Goal: Transaction & Acquisition: Purchase product/service

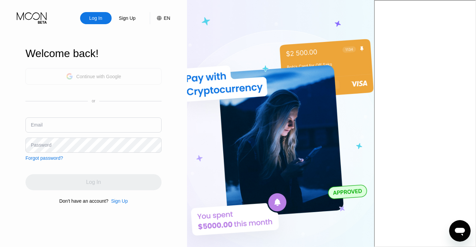
click at [109, 79] on div "Continue with Google" at bounding box center [93, 76] width 55 height 10
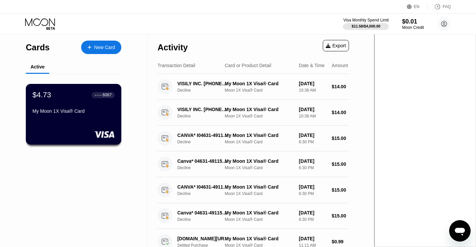
click at [94, 110] on div "My Moon 1X Visa® Card" at bounding box center [74, 110] width 82 height 5
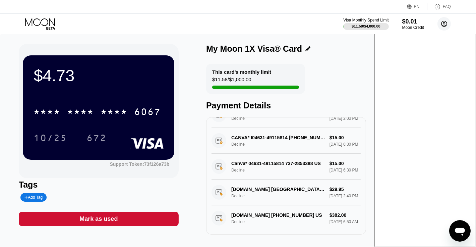
click at [442, 26] on icon at bounding box center [444, 24] width 4 height 4
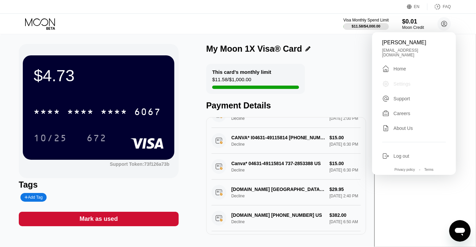
click at [409, 81] on div "Settings" at bounding box center [402, 83] width 17 height 5
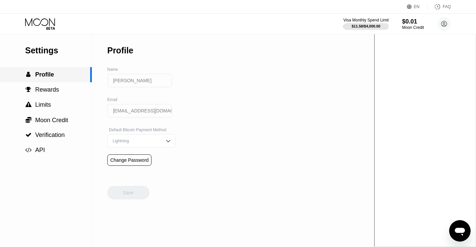
click at [43, 81] on div " Profile" at bounding box center [46, 74] width 92 height 15
click at [43, 89] on span "Rewards" at bounding box center [47, 89] width 24 height 7
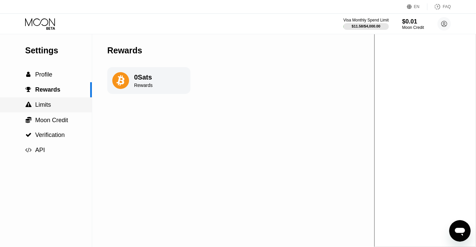
click at [45, 105] on span "Limits" at bounding box center [43, 104] width 16 height 7
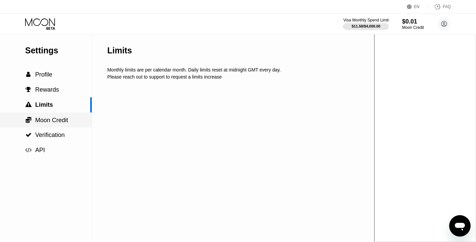
click at [49, 117] on div " Moon Credit" at bounding box center [46, 119] width 92 height 15
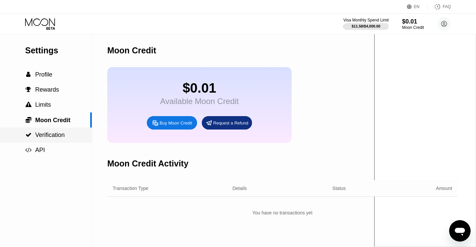
click at [52, 135] on span "Verification" at bounding box center [49, 134] width 29 height 7
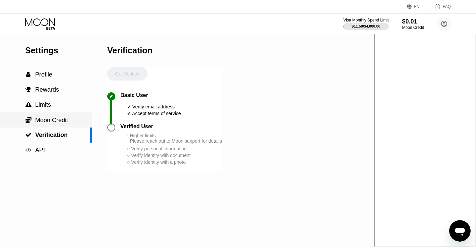
click at [43, 114] on div " Moon Credit" at bounding box center [46, 119] width 92 height 15
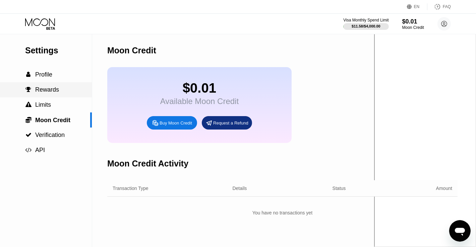
click at [38, 91] on span "Rewards" at bounding box center [47, 89] width 24 height 7
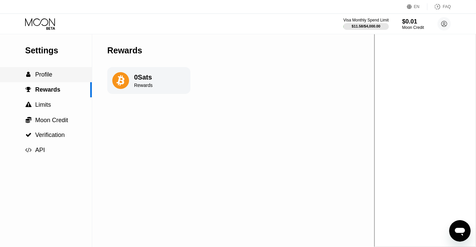
click at [38, 78] on span "Profile" at bounding box center [43, 74] width 17 height 7
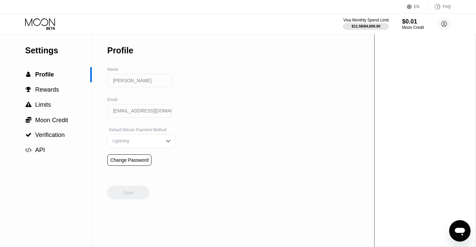
click at [46, 55] on div "Settings" at bounding box center [58, 51] width 67 height 10
click at [46, 29] on icon at bounding box center [50, 28] width 9 height 3
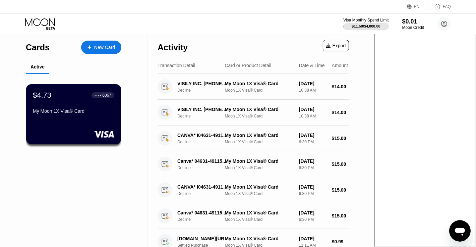
drag, startPoint x: 269, startPoint y: 24, endPoint x: 270, endPoint y: 31, distance: 6.8
click at [269, 24] on div "Visa Monthly Spend Limit $11.58 / $4,000.00 $0.01 Moon Credit Dennis Lee dennis…" at bounding box center [238, 24] width 476 height 20
click at [91, 185] on div "Cards New Card Active $4.73 ● ● ● ● 6067 My Moon 1X Visa® Card" at bounding box center [73, 227] width 147 height 386
click at [440, 22] on circle at bounding box center [443, 23] width 13 height 13
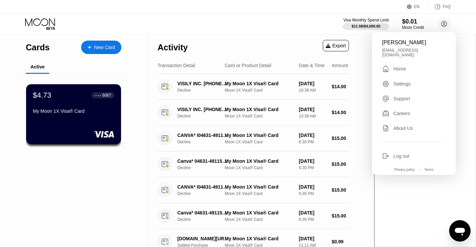
click at [42, 33] on div "Visa Monthly Spend Limit $11.58 / $4,000.00 $0.01 Moon Credit Dennis Lee dennis…" at bounding box center [238, 24] width 476 height 20
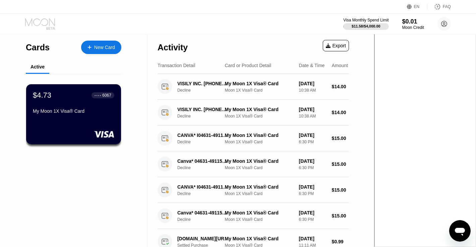
click at [42, 25] on icon at bounding box center [40, 24] width 31 height 12
click at [38, 48] on div "Cards" at bounding box center [38, 48] width 24 height 10
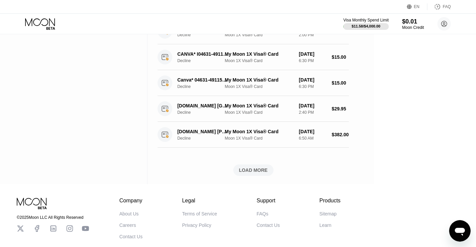
scroll to position [274, 0]
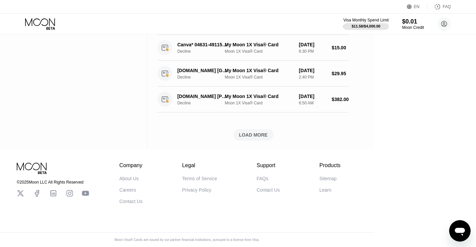
click at [268, 132] on div "LOAD MORE" at bounding box center [253, 135] width 29 height 6
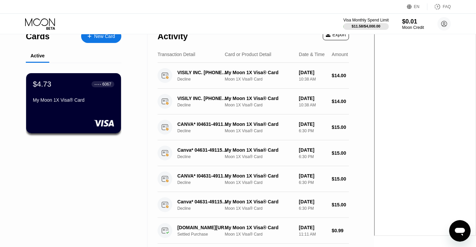
scroll to position [0, 0]
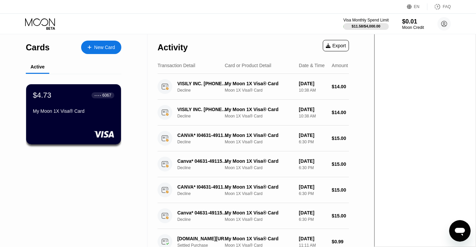
click at [50, 25] on icon at bounding box center [40, 24] width 31 height 12
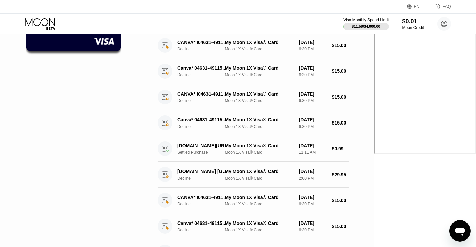
scroll to position [79, 0]
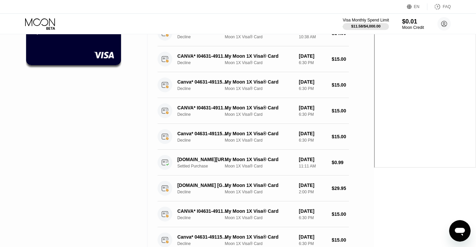
click at [372, 21] on div "Visa Monthly Spend Limit" at bounding box center [366, 20] width 46 height 5
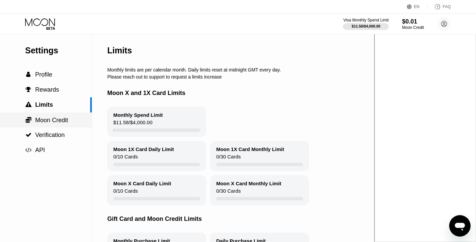
click at [48, 126] on div " Moon Credit" at bounding box center [46, 119] width 92 height 15
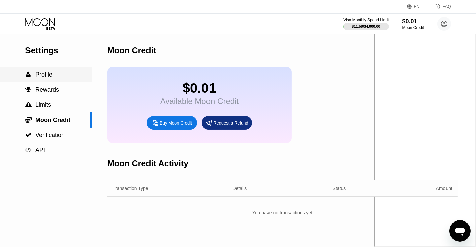
click at [40, 77] on span "Profile" at bounding box center [43, 74] width 17 height 7
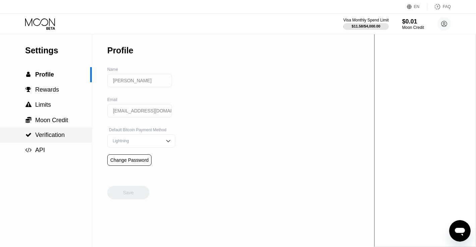
click at [50, 131] on div " Verification" at bounding box center [46, 134] width 92 height 15
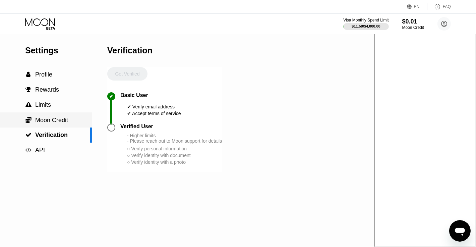
click at [56, 123] on span "Moon Credit" at bounding box center [51, 120] width 33 height 7
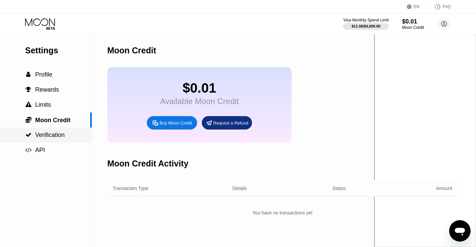
click at [46, 134] on span "Verification" at bounding box center [49, 134] width 29 height 7
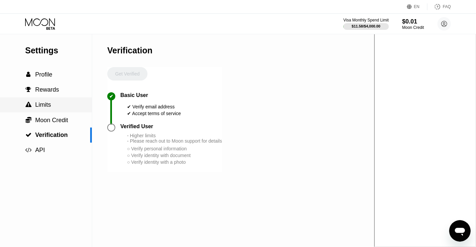
click at [47, 108] on span "Limits" at bounding box center [43, 104] width 16 height 7
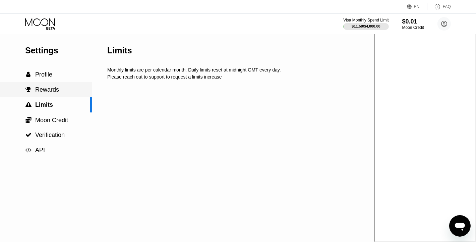
click at [46, 93] on span "Rewards" at bounding box center [47, 89] width 24 height 7
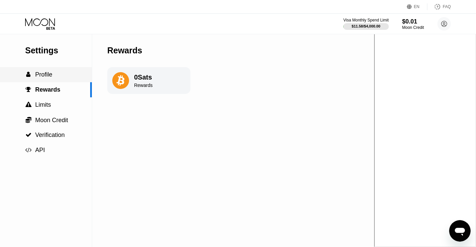
click at [41, 78] on span "Profile" at bounding box center [43, 74] width 17 height 7
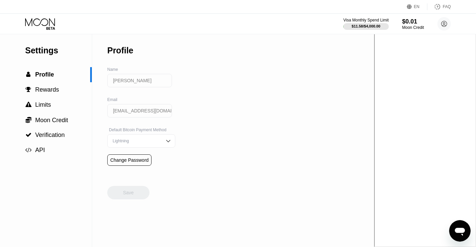
click at [44, 21] on icon at bounding box center [40, 24] width 31 height 12
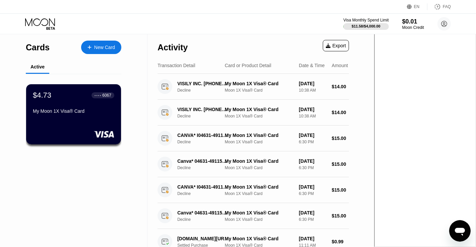
click at [445, 8] on div "FAQ" at bounding box center [447, 6] width 8 height 5
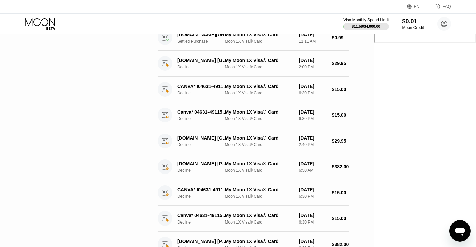
scroll to position [201, 0]
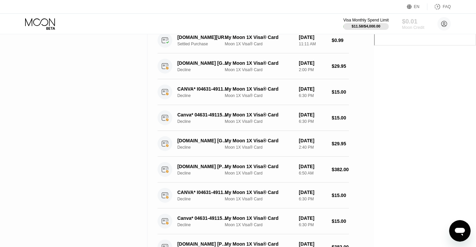
click at [412, 21] on div "$0.01" at bounding box center [413, 21] width 22 height 7
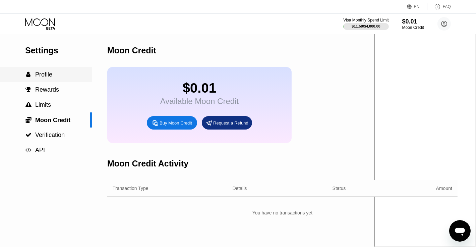
click at [40, 80] on div " Profile" at bounding box center [46, 74] width 92 height 15
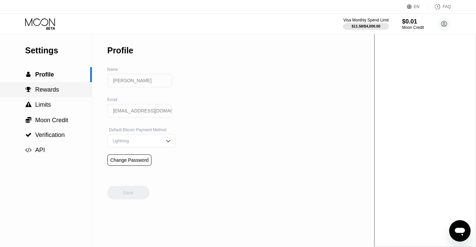
click at [36, 93] on span "Rewards" at bounding box center [47, 89] width 24 height 7
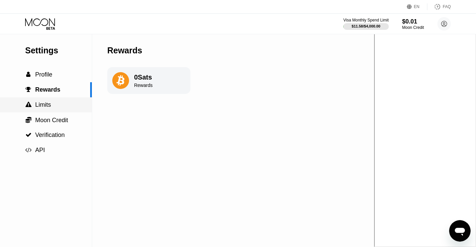
click at [36, 104] on span "Limits" at bounding box center [43, 104] width 16 height 7
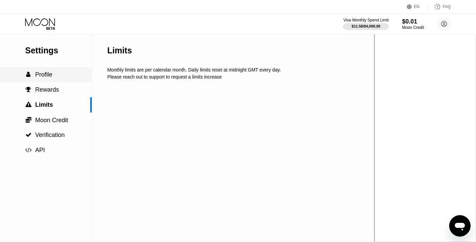
click at [35, 75] on div " Profile" at bounding box center [38, 74] width 27 height 7
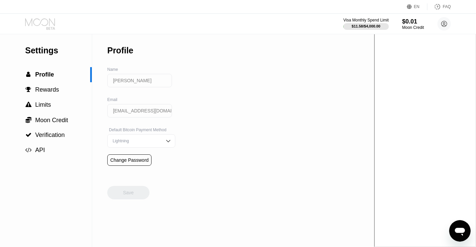
click at [38, 22] on icon at bounding box center [40, 24] width 31 height 12
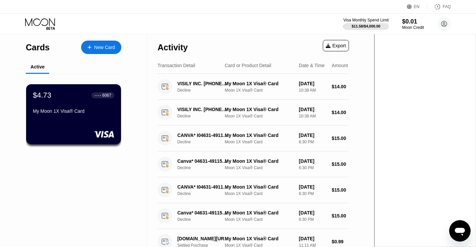
click at [67, 100] on div "$4.73 ● ● ● ● 6067" at bounding box center [73, 95] width 81 height 9
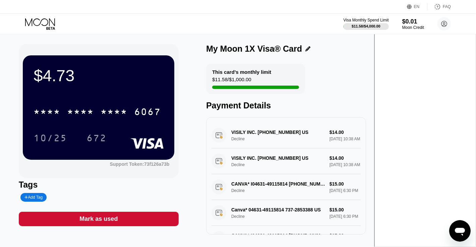
click at [305, 77] on div "This card’s monthly limit $11.58 / $1,000.00" at bounding box center [255, 79] width 99 height 30
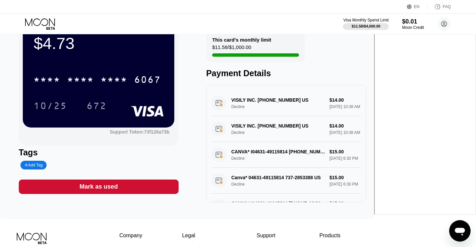
scroll to position [34, 0]
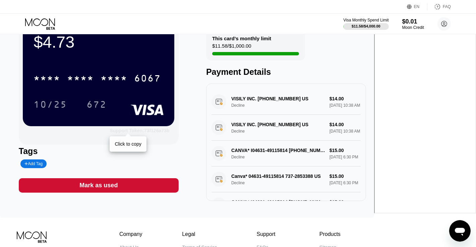
click at [165, 130] on div "Support Token: 73f126a73b" at bounding box center [140, 130] width 60 height 5
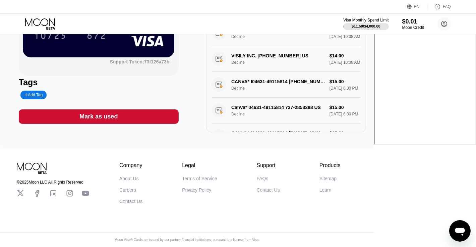
scroll to position [0, 0]
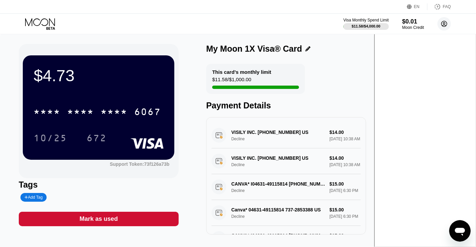
click at [442, 21] on icon at bounding box center [444, 24] width 6 height 6
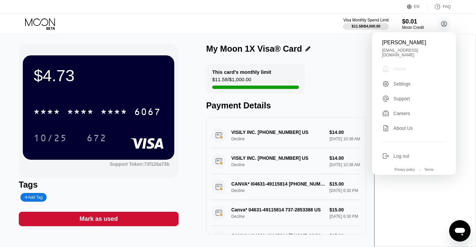
click at [396, 66] on div "Home" at bounding box center [400, 68] width 12 height 5
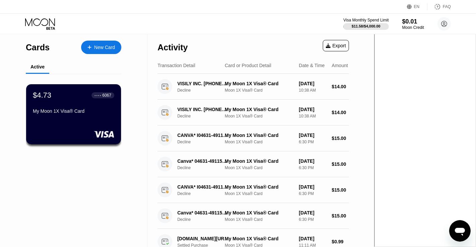
click at [48, 48] on div "Cards New Card" at bounding box center [74, 45] width 96 height 23
click at [464, 234] on icon "Open messaging window" at bounding box center [460, 230] width 12 height 12
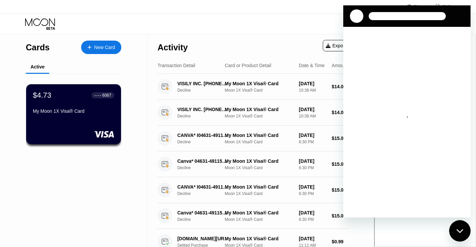
click at [465, 231] on div "Close messaging window" at bounding box center [459, 230] width 20 height 20
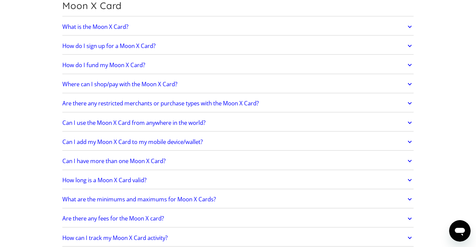
scroll to position [503, 0]
click at [125, 61] on h2 "How do I fund my Moon X Card?" at bounding box center [103, 64] width 83 height 7
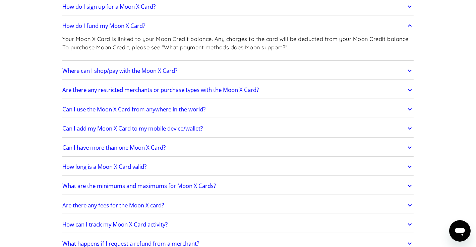
scroll to position [536, 0]
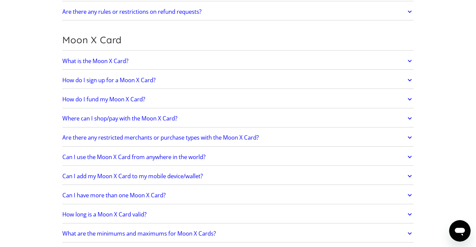
scroll to position [469, 0]
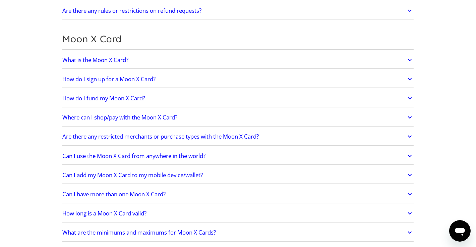
click at [131, 97] on h2 "How do I fund my Moon X Card?" at bounding box center [103, 98] width 83 height 7
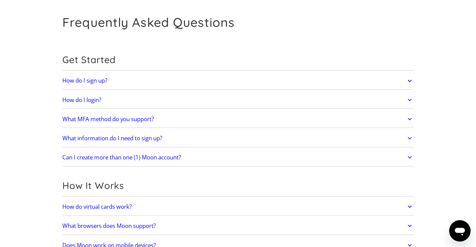
scroll to position [0, 0]
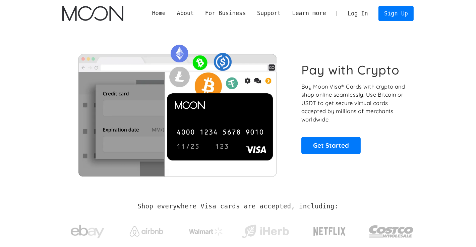
click at [357, 13] on link "Log In" at bounding box center [358, 13] width 32 height 15
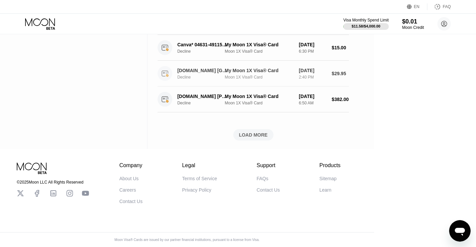
scroll to position [274, 0]
click at [274, 134] on div "LOAD MORE" at bounding box center [253, 134] width 40 height 11
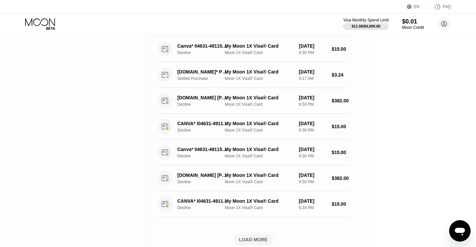
scroll to position [509, 0]
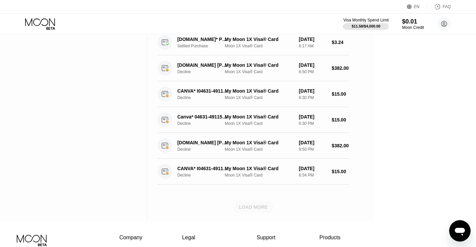
click at [268, 205] on div "LOAD MORE" at bounding box center [253, 207] width 29 height 6
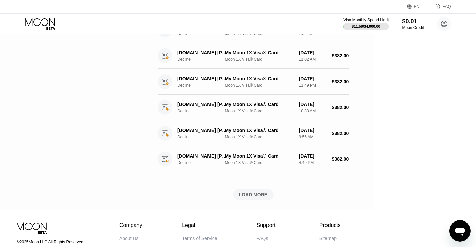
scroll to position [844, 0]
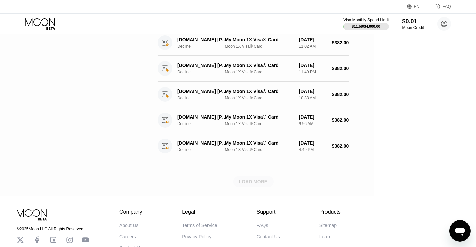
click at [274, 176] on div "LOAD MORE" at bounding box center [253, 181] width 40 height 11
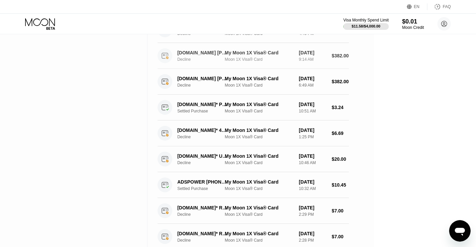
scroll to position [1110, 0]
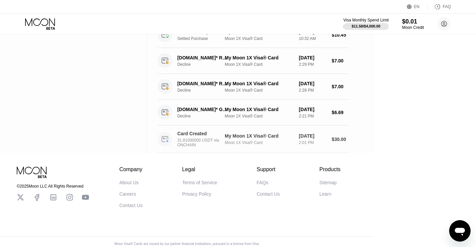
click at [294, 140] on div "Moon 1X Visa® Card" at bounding box center [259, 142] width 69 height 5
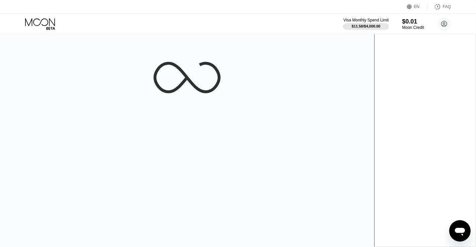
scroll to position [0, 0]
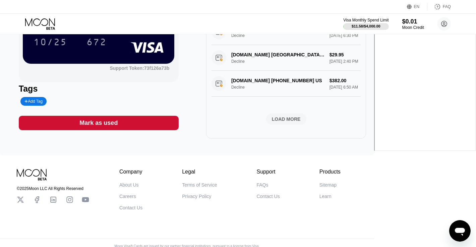
scroll to position [109, 0]
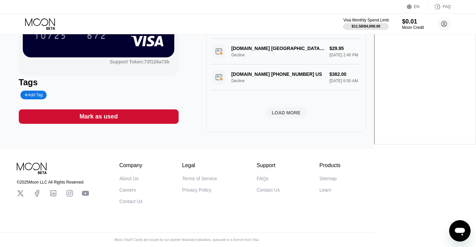
click at [301, 110] on div "LOAD MORE" at bounding box center [286, 113] width 29 height 6
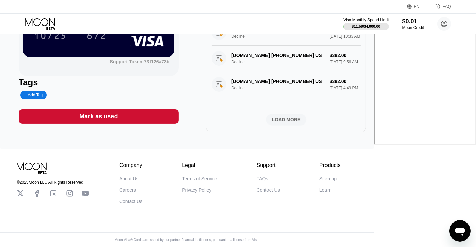
scroll to position [887, 0]
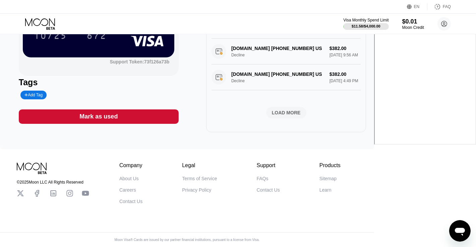
click at [301, 110] on div "LOAD MORE" at bounding box center [286, 113] width 29 height 6
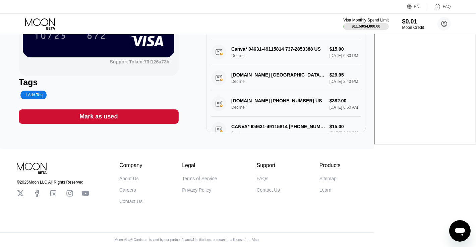
scroll to position [0, 0]
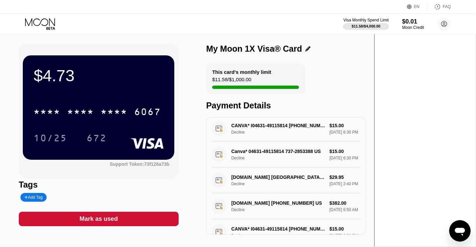
click at [47, 21] on icon at bounding box center [40, 24] width 31 height 12
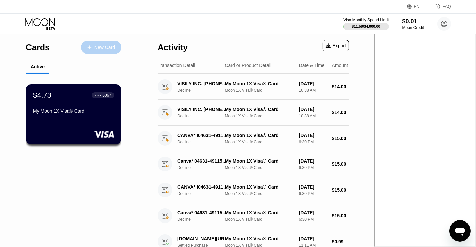
click at [91, 45] on icon at bounding box center [89, 47] width 4 height 5
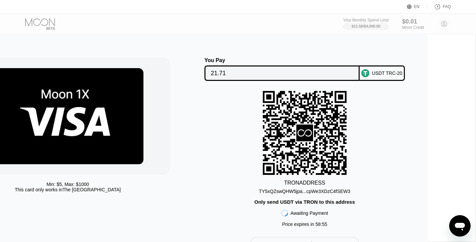
click at [343, 192] on div "TY5xQZswQHW5jpa...cpWe3XDzC4fSEW3" at bounding box center [305, 190] width 92 height 5
click at [350, 194] on div "TY5xQZswQHW5jpa...cpWe3XDzC4fSEW3" at bounding box center [305, 190] width 92 height 5
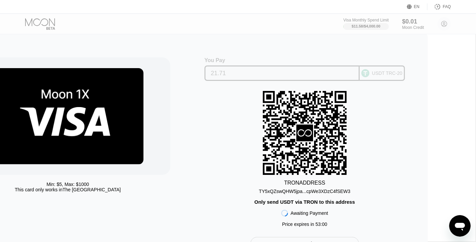
click at [403, 74] on div "USDT TRC-20" at bounding box center [387, 72] width 31 height 5
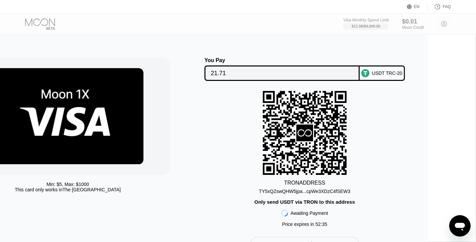
drag, startPoint x: 351, startPoint y: 73, endPoint x: 469, endPoint y: 108, distance: 122.8
click at [351, 73] on input "21.71" at bounding box center [282, 72] width 142 height 13
click at [262, 30] on div "Visa Monthly Spend Limit $11.58 / $4,000.00 $0.01 Moon Credit [PERSON_NAME] [EM…" at bounding box center [238, 24] width 476 height 20
click at [416, 148] on div "TRON ADDRESS TY5xQZswQHW5jpa...cpWe3XDzC4fSEW3 Only send USDT via TRON to this …" at bounding box center [305, 160] width 222 height 139
click at [346, 200] on div "TRON ADDRESS TY5xQZswQHW5jpa...cpWe3XDzC4fSEW3 Only send USDT via TRON to this …" at bounding box center [305, 160] width 222 height 139
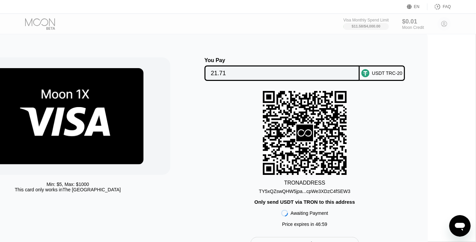
click at [131, 113] on img at bounding box center [68, 116] width 152 height 96
click at [143, 140] on img at bounding box center [68, 116] width 152 height 96
click at [340, 22] on div "Visa Monthly Spend Limit $11.58 / $4,000.00 $0.01 Moon Credit Dennis Lee dennis…" at bounding box center [238, 24] width 476 height 20
click at [307, 21] on div "Visa Monthly Spend Limit $11.58 / $4,000.00 $0.01 Moon Credit Dennis Lee dennis…" at bounding box center [238, 24] width 476 height 20
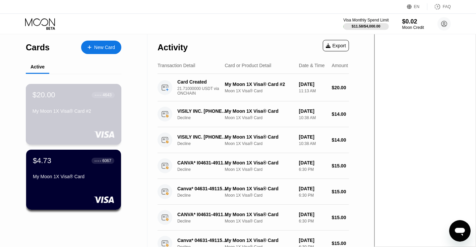
click at [74, 114] on div "My Moon 1X Visa® Card #2" at bounding box center [74, 110] width 82 height 5
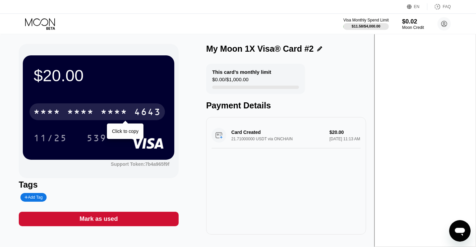
click at [94, 114] on div "* * * *" at bounding box center [80, 112] width 27 height 11
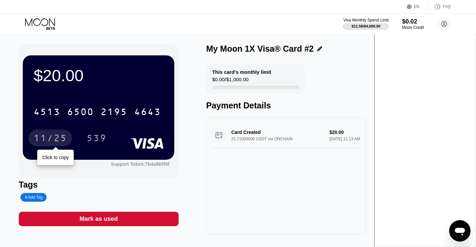
click at [67, 142] on div "11/25" at bounding box center [51, 138] width 34 height 11
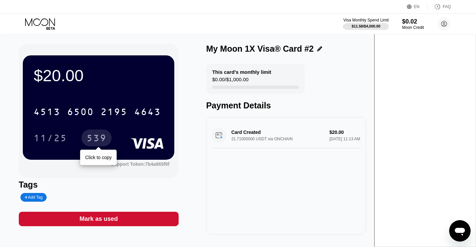
click at [107, 137] on div "539" at bounding box center [96, 138] width 20 height 11
click at [361, 148] on div "Card Created 21.71000000 USDT via ONCHAIN $20.00 [DATE] 11:13 AM" at bounding box center [286, 135] width 149 height 26
